Goal: Task Accomplishment & Management: Manage account settings

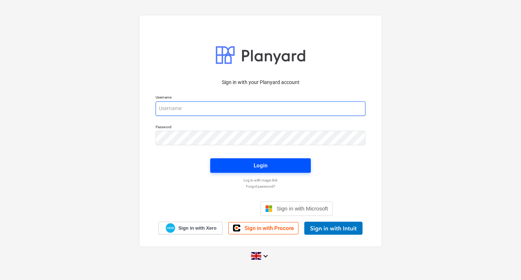
type input "[EMAIL_ADDRESS][DOMAIN_NAME]"
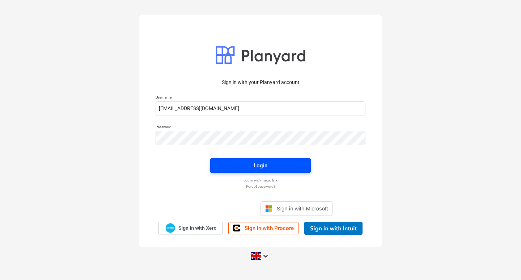
click at [254, 168] on div "Login" at bounding box center [261, 165] width 14 height 9
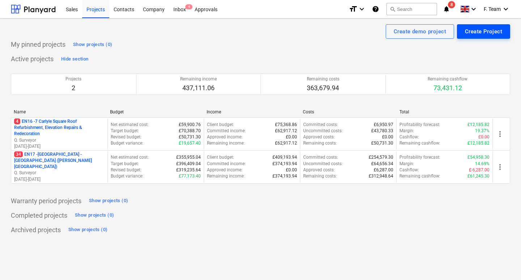
click at [479, 27] on div "Create Project" at bounding box center [483, 31] width 37 height 9
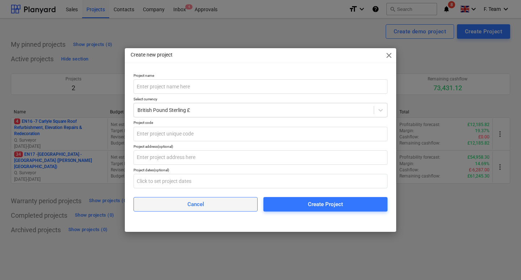
click at [179, 204] on span "Cancel" at bounding box center [196, 203] width 106 height 9
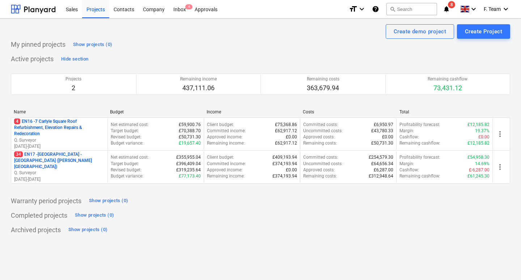
click at [169, 206] on div "Warranty period projects Show projects (0)" at bounding box center [260, 201] width 499 height 12
click at [319, 43] on div "My pinned projects Show projects (0)" at bounding box center [260, 45] width 499 height 12
click at [221, 228] on div "Archived projects Show projects (0)" at bounding box center [260, 230] width 499 height 12
